Goal: Task Accomplishment & Management: Manage account settings

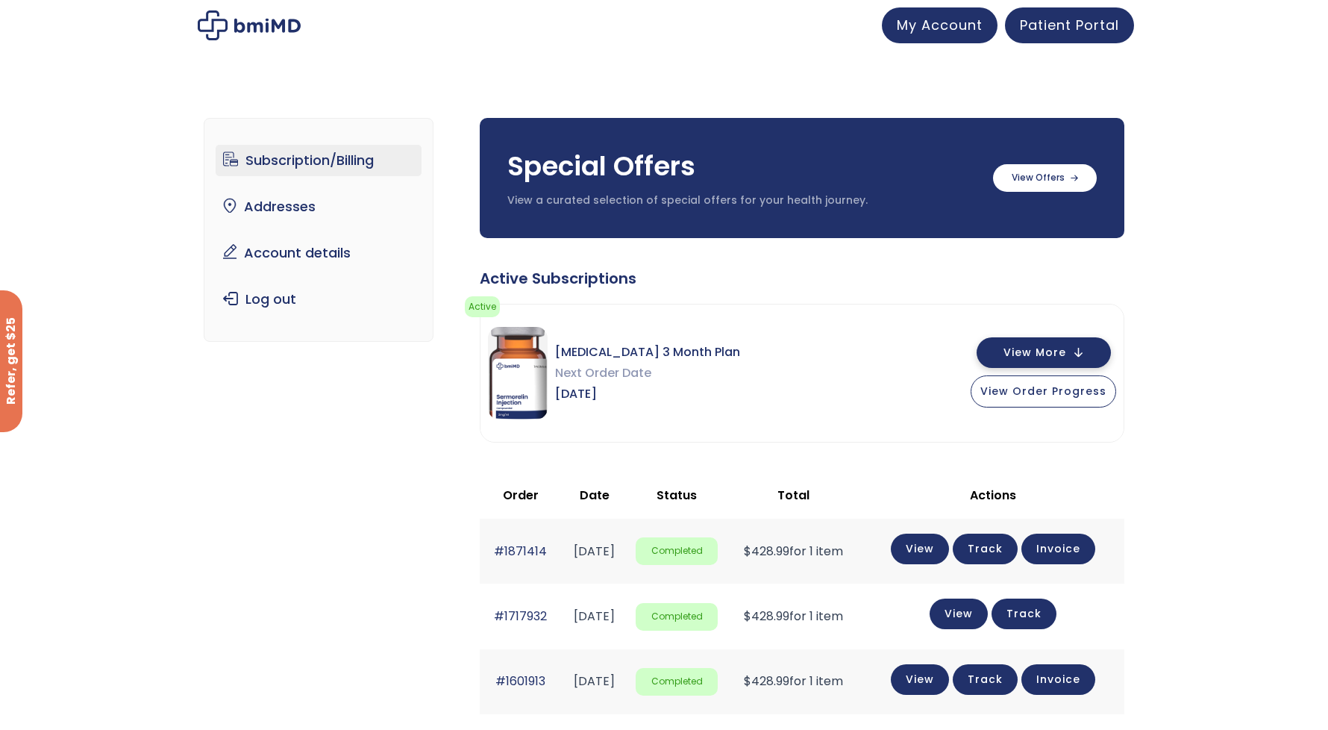
click at [1021, 360] on button "View More" at bounding box center [1044, 352] width 134 height 31
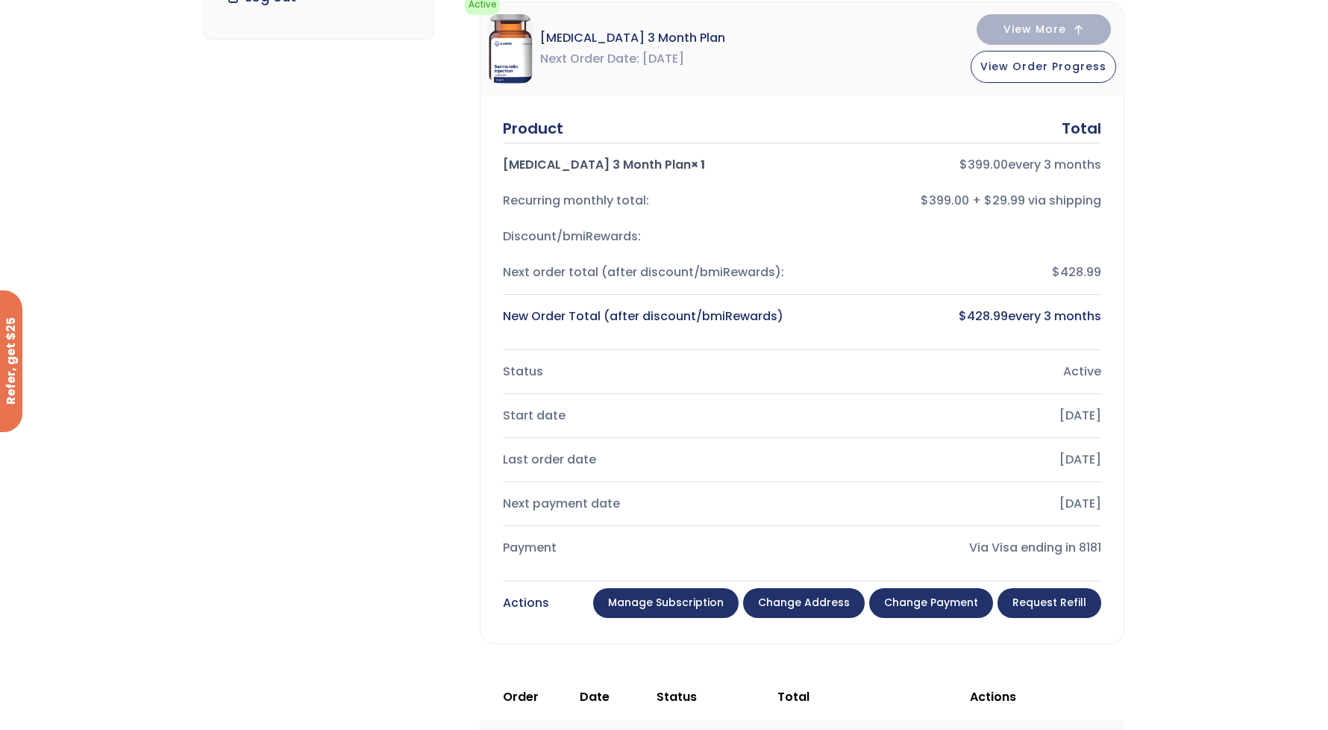
scroll to position [304, 0]
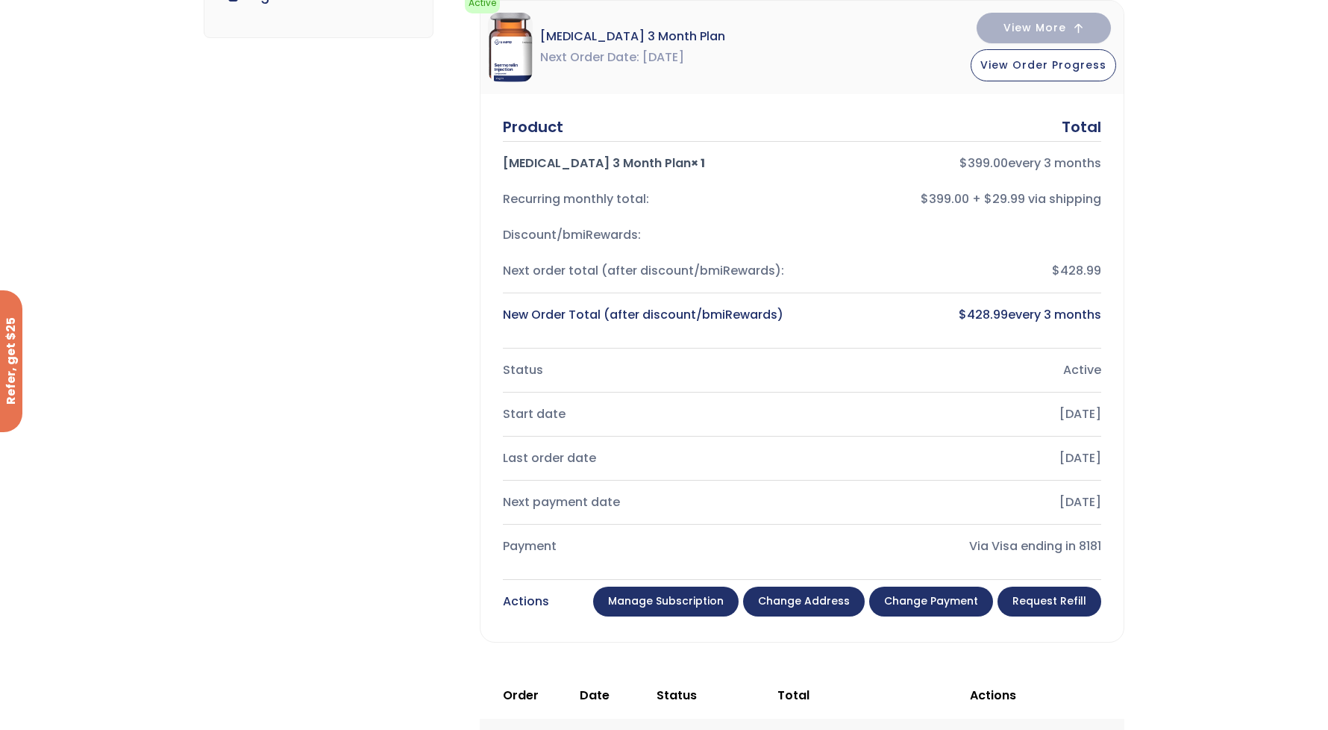
click at [692, 595] on link "Manage Subscription" at bounding box center [665, 601] width 145 height 30
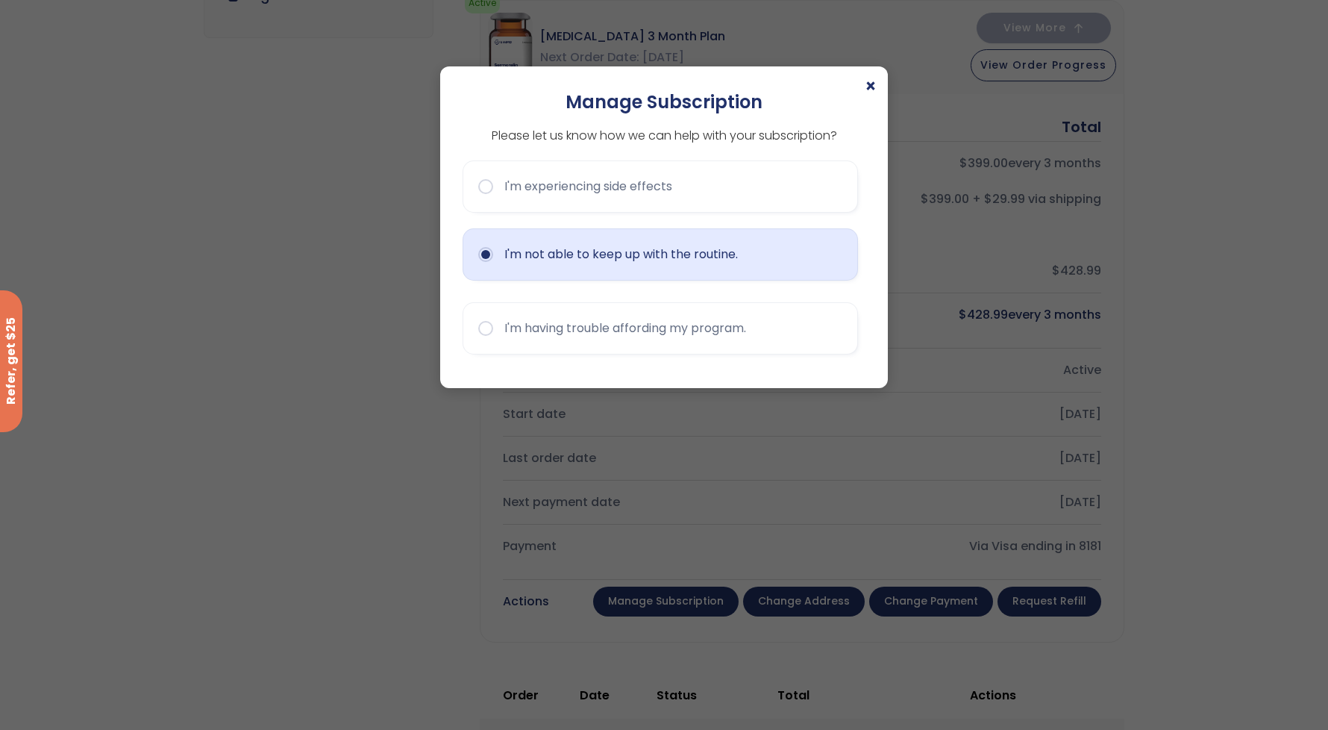
click at [481, 269] on button "I'm not able to keep up with the routine." at bounding box center [660, 254] width 395 height 52
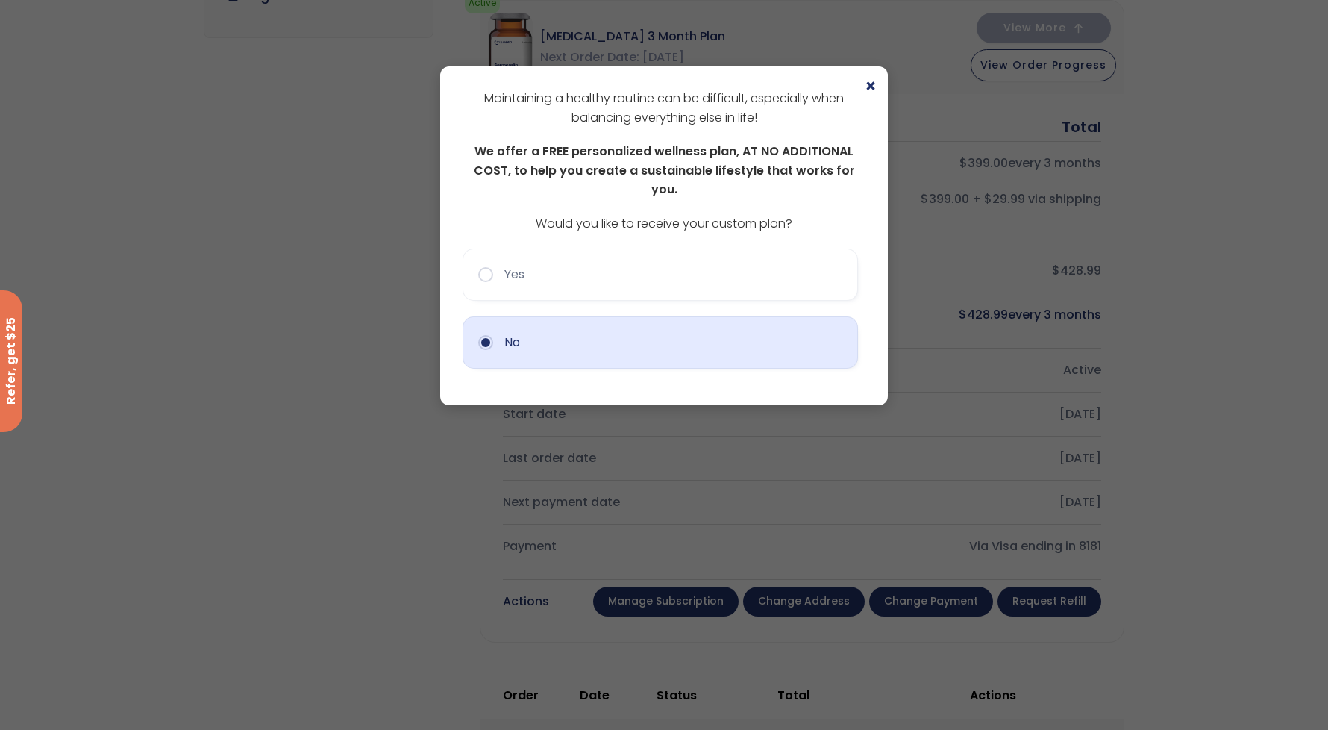
click at [491, 333] on button "No" at bounding box center [660, 342] width 395 height 52
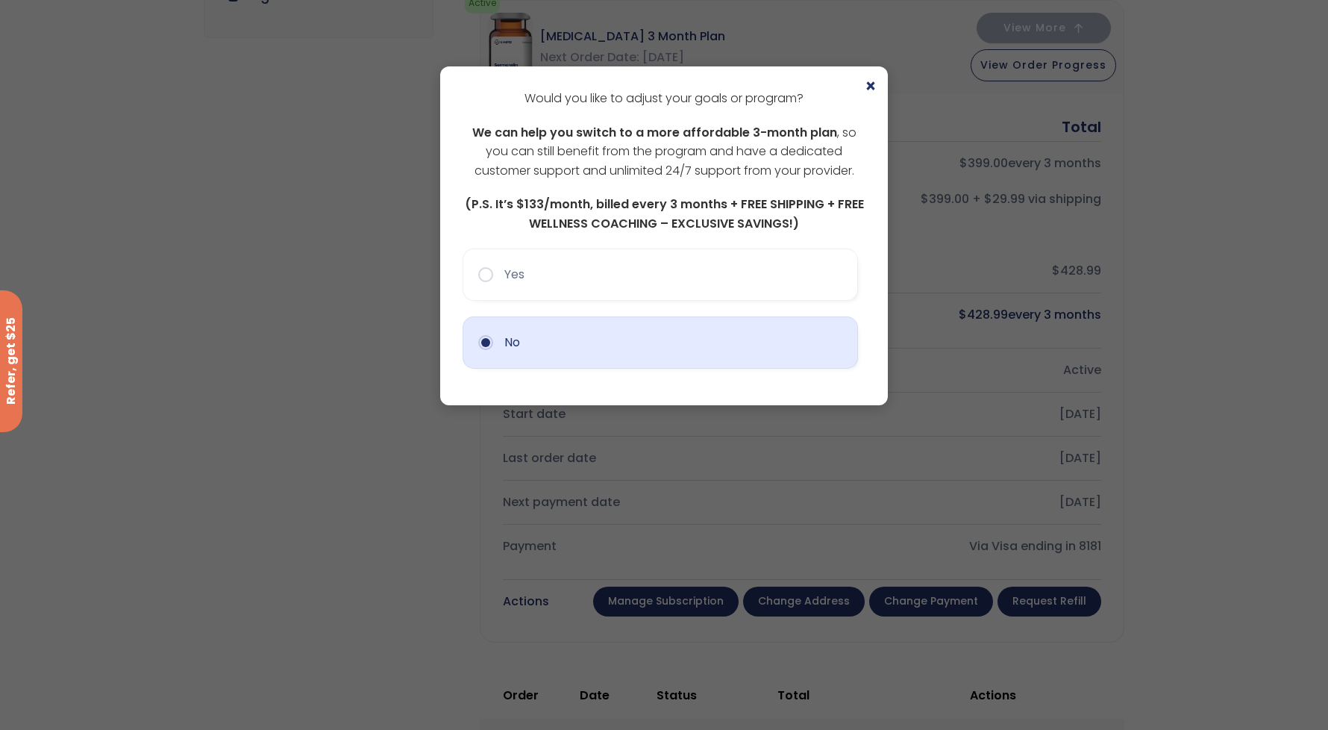
click at [491, 343] on button "No" at bounding box center [660, 342] width 395 height 52
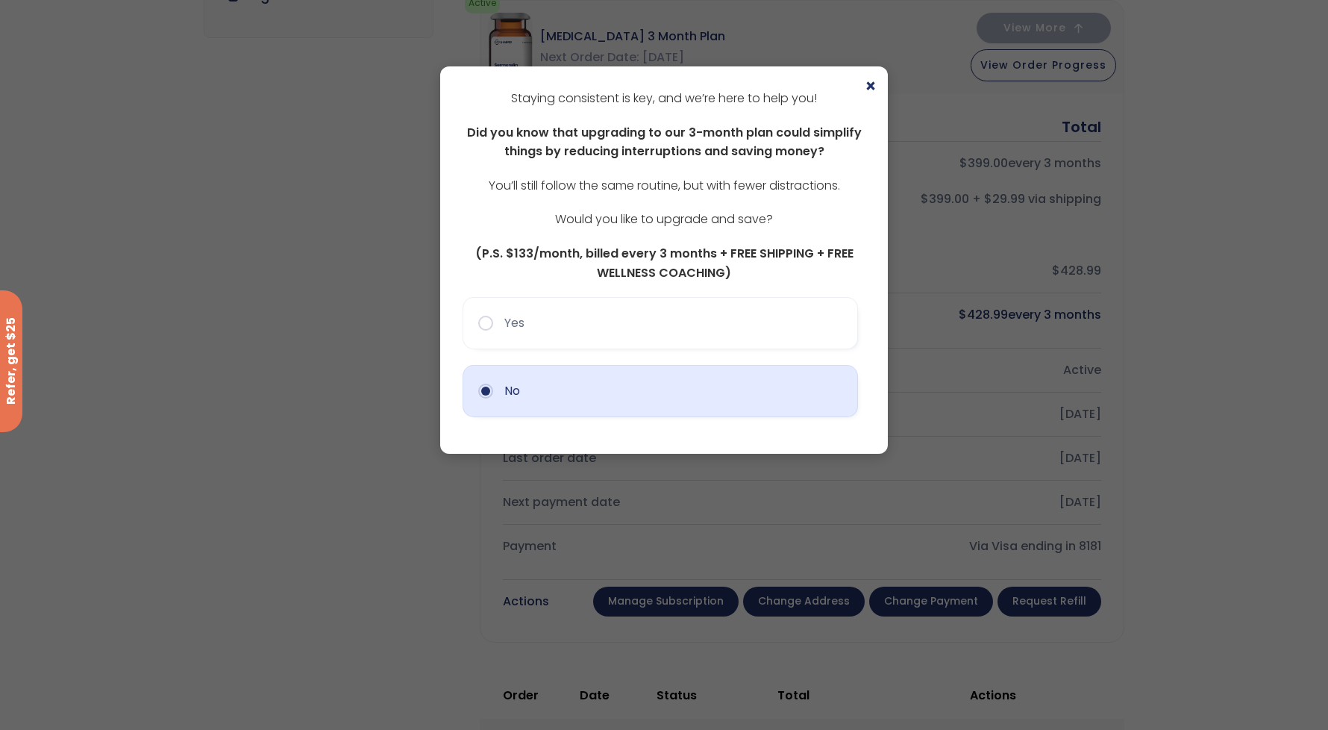
click at [486, 387] on button "No" at bounding box center [660, 391] width 395 height 52
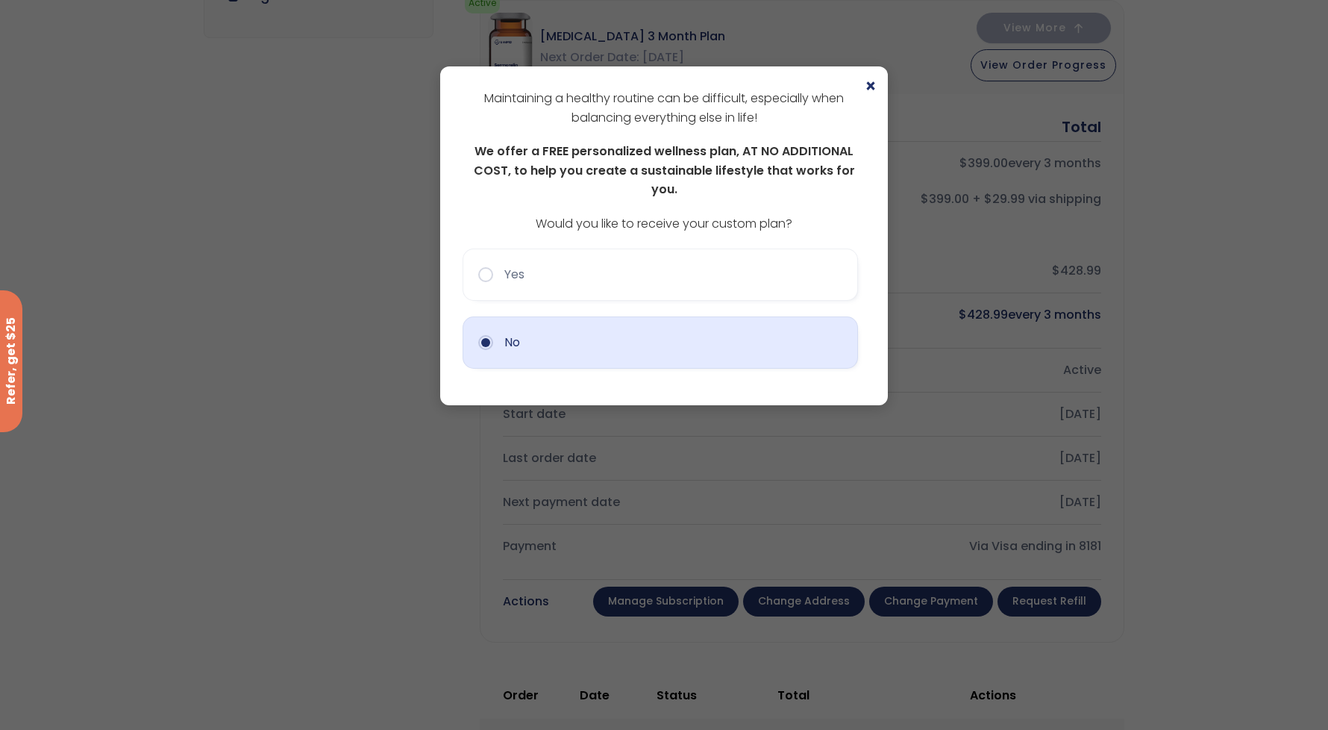
click at [495, 331] on button "No" at bounding box center [660, 342] width 395 height 52
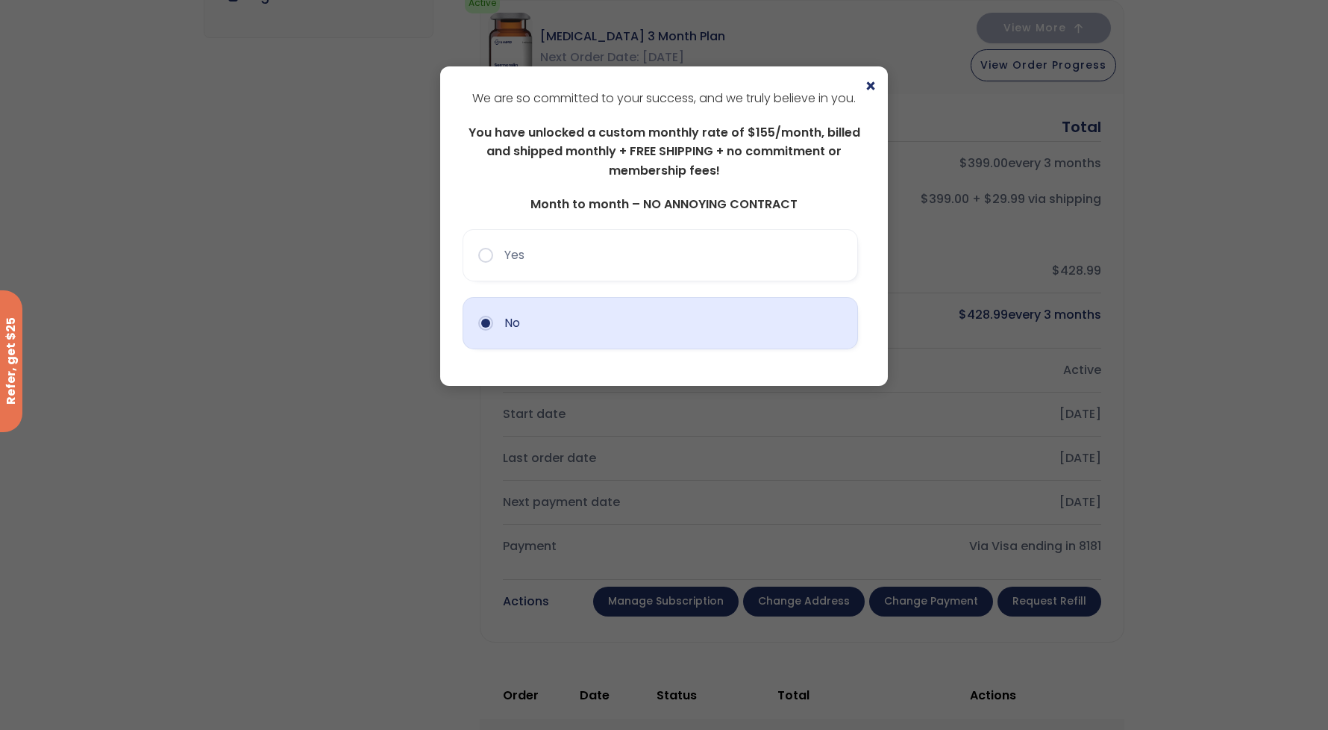
click at [492, 330] on button "No" at bounding box center [660, 323] width 395 height 52
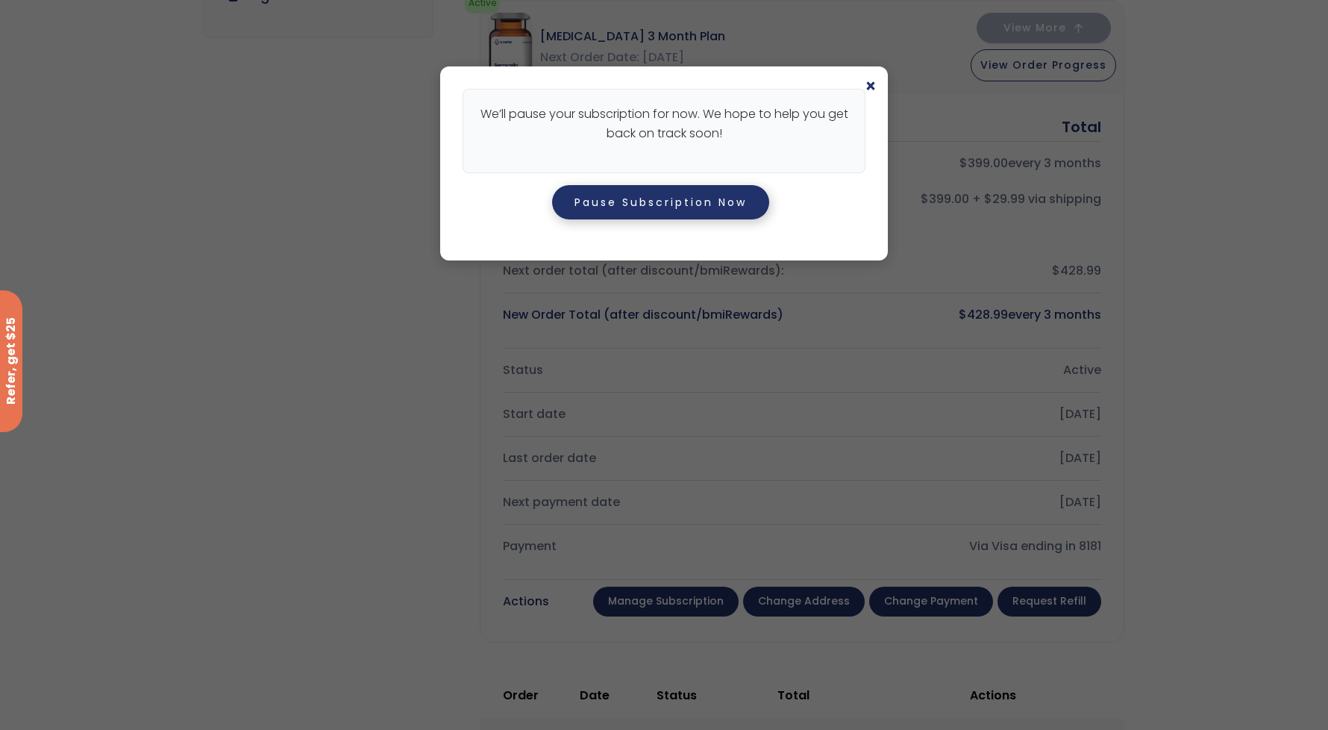
click at [604, 213] on button "Pause Subscription Now" at bounding box center [660, 202] width 217 height 34
